Goal: Task Accomplishment & Management: Use online tool/utility

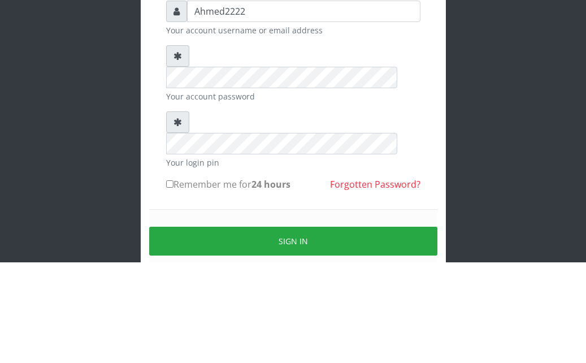
click at [171, 281] on input "Remember me for 24 hours" at bounding box center [169, 284] width 7 height 7
checkbox input "true"
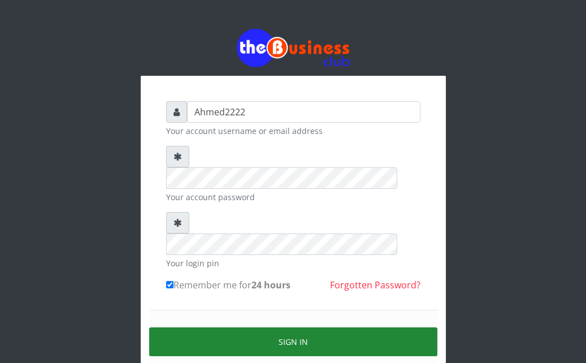
click at [270, 327] on button "Sign in" at bounding box center [293, 341] width 288 height 29
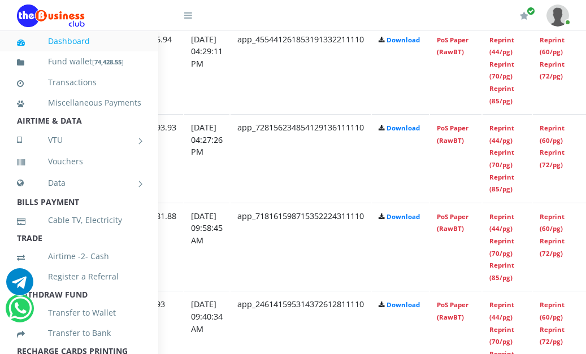
scroll to position [689, 197]
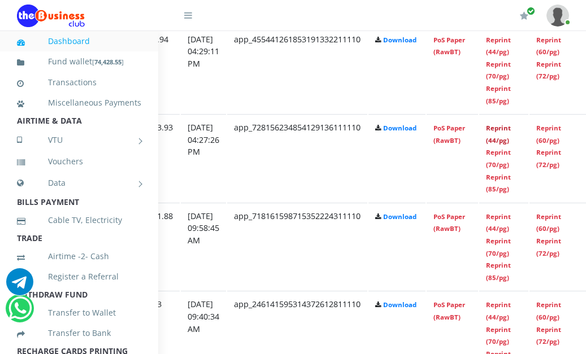
click at [511, 140] on link "Reprint (44/pg)" at bounding box center [498, 134] width 25 height 21
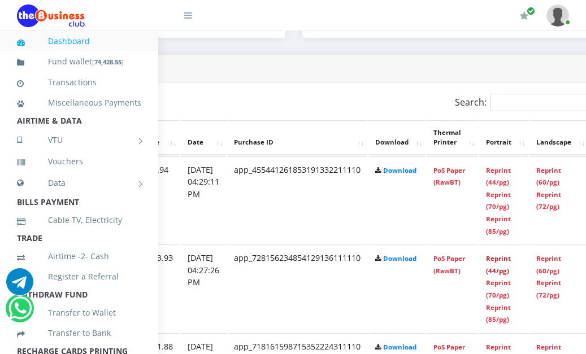
scroll to position [556, 197]
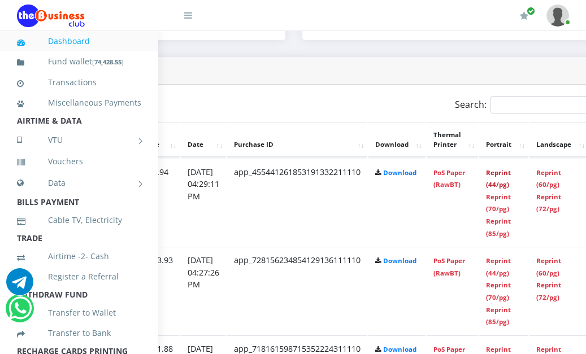
click at [511, 177] on link "Reprint (44/pg)" at bounding box center [498, 178] width 25 height 21
